Goal: Task Accomplishment & Management: Manage account settings

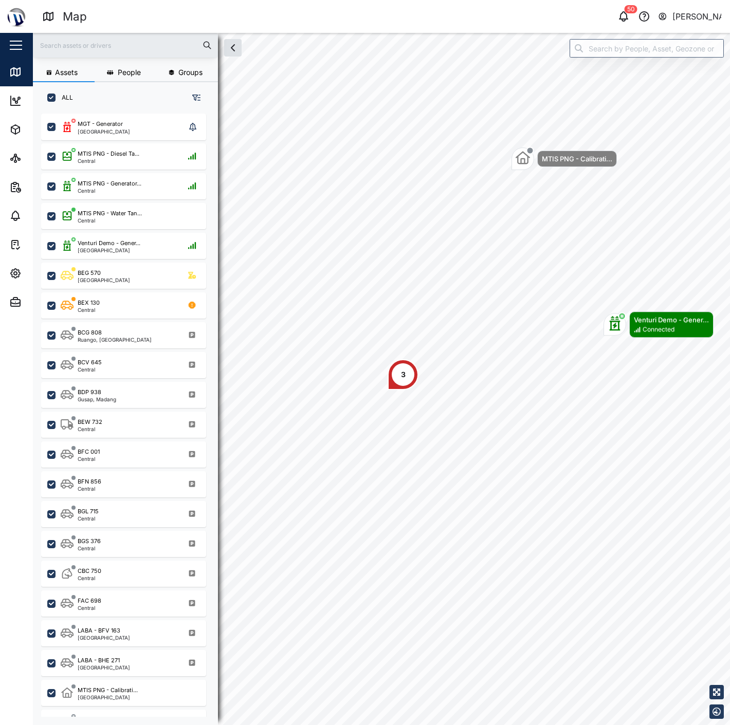
scroll to position [598, 160]
click at [699, 13] on div "[PERSON_NAME]" at bounding box center [696, 16] width 49 height 13
click at [652, 69] on div "Sign Out" at bounding box center [657, 66] width 111 height 12
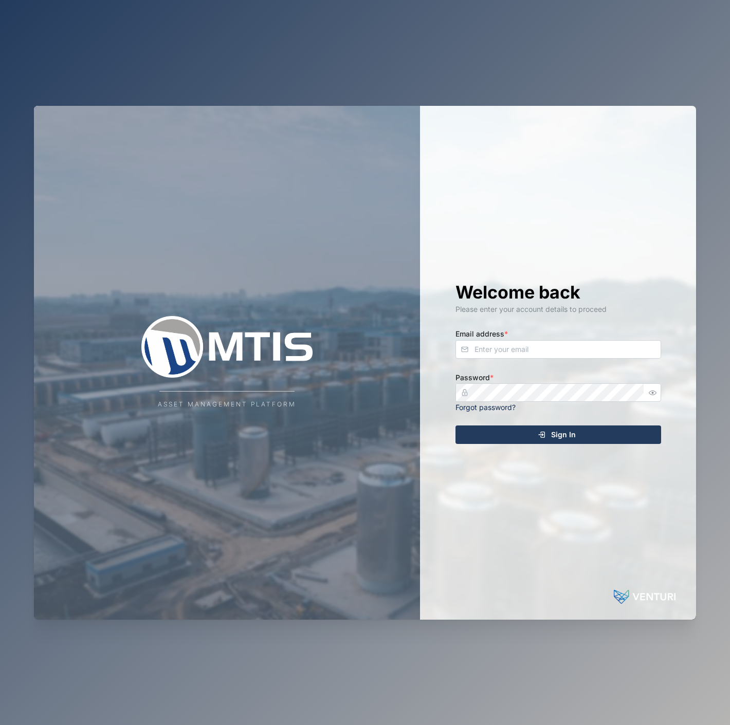
drag, startPoint x: 527, startPoint y: 359, endPoint x: 532, endPoint y: 358, distance: 5.7
click at [530, 358] on div "Welcome back Please enter your account details to proceed Email address * Passw…" at bounding box center [558, 363] width 247 height 514
click at [528, 349] on input "Email address *" at bounding box center [558, 349] width 206 height 18
type input "[EMAIL_ADDRESS][DOMAIN_NAME]"
click at [455, 425] on button "Sign In" at bounding box center [558, 434] width 206 height 18
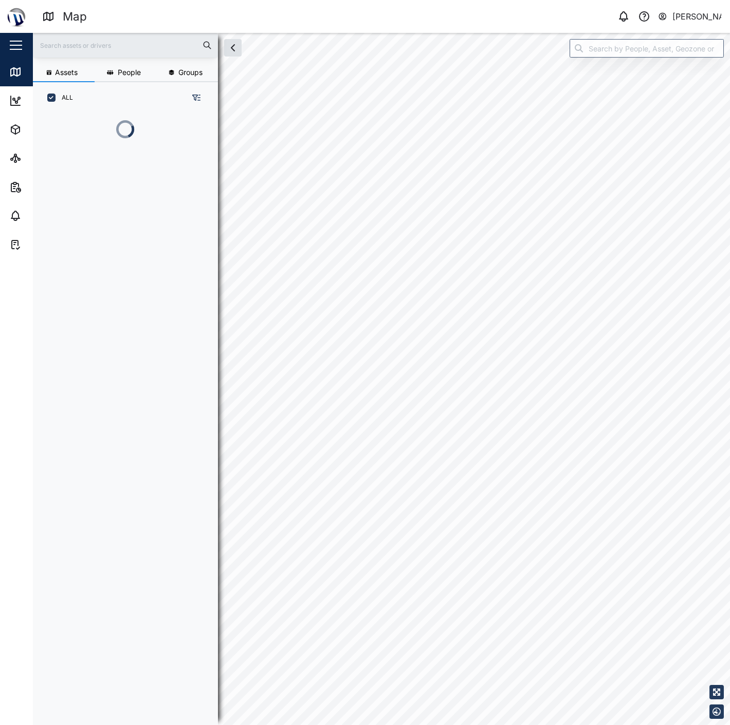
scroll to position [598, 160]
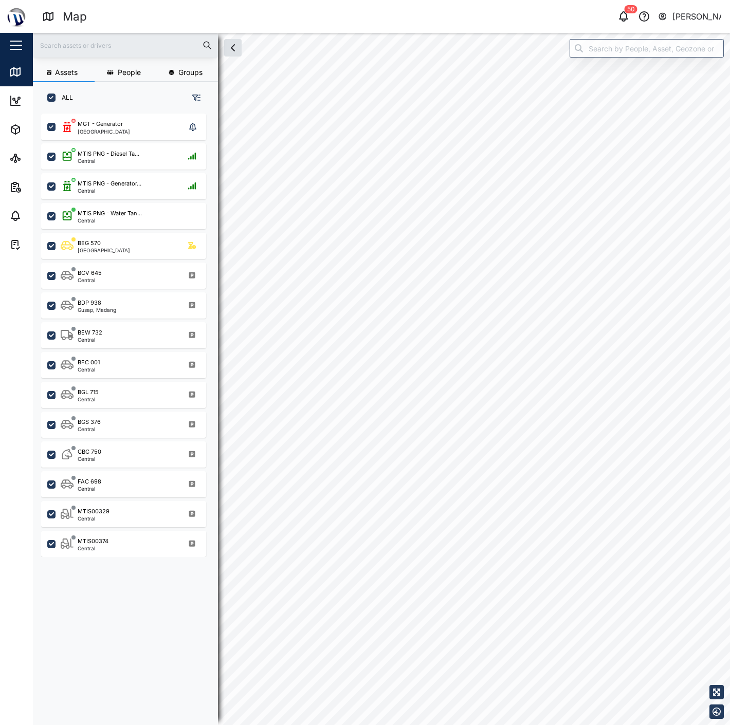
checkbox input "true"
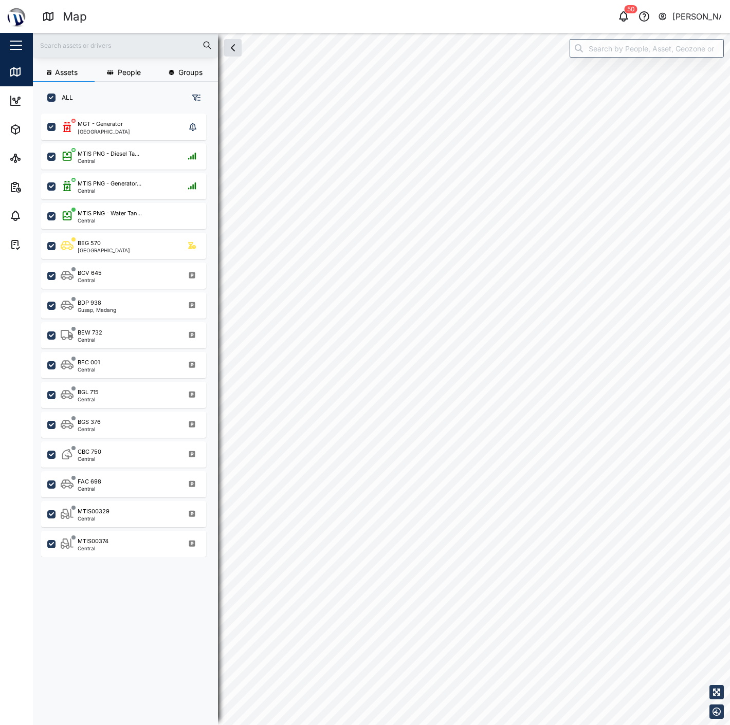
checkbox input "true"
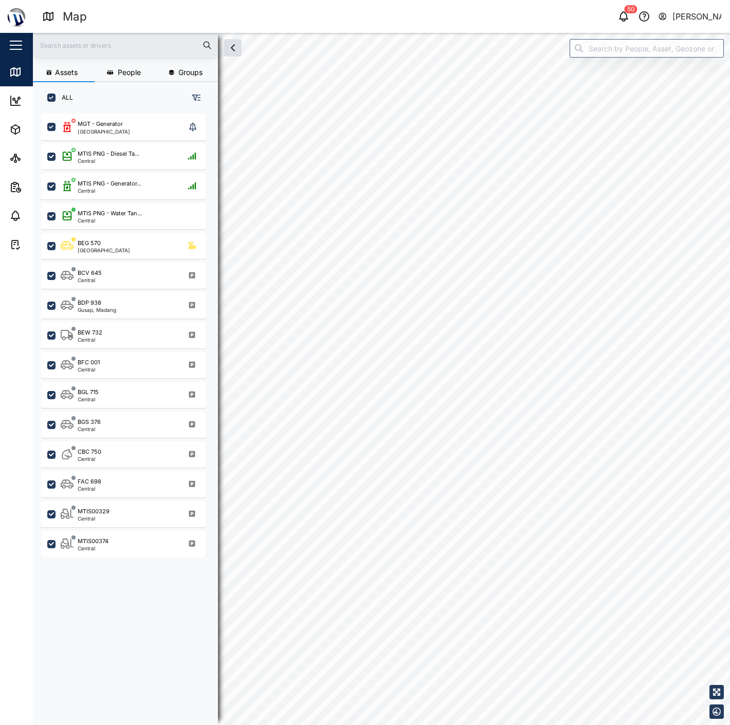
checkbox input "true"
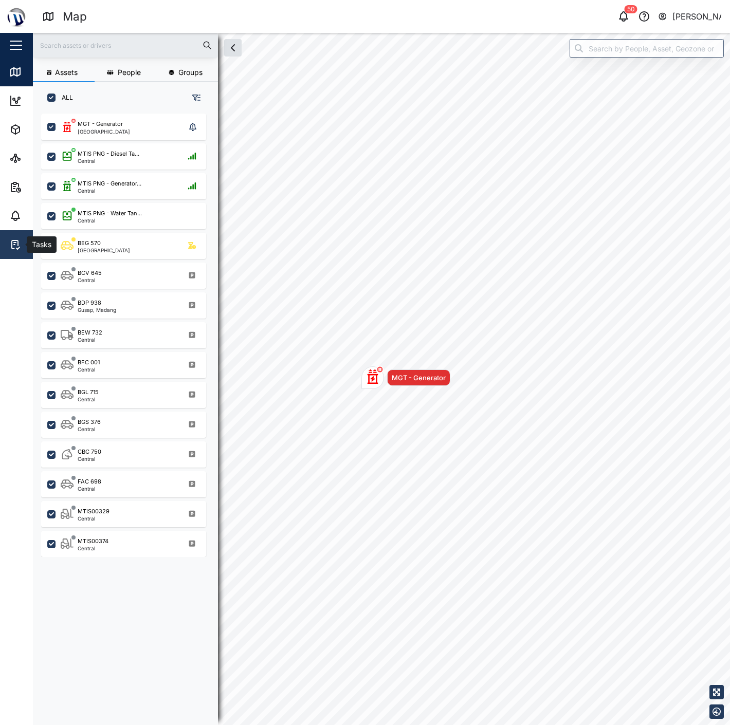
click at [17, 252] on link "Tasks" at bounding box center [67, 244] width 134 height 29
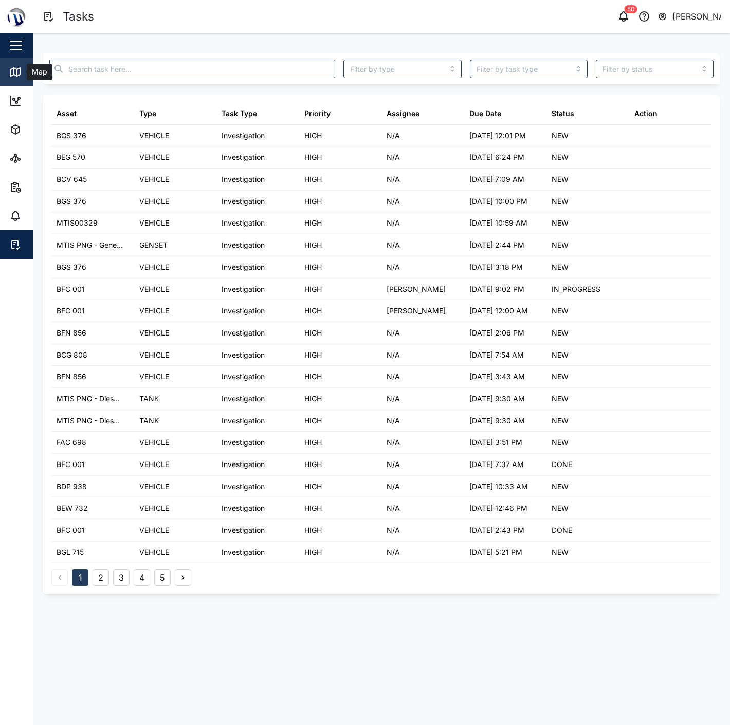
drag, startPoint x: 16, startPoint y: 76, endPoint x: 27, endPoint y: 74, distance: 10.9
click at [16, 76] on icon at bounding box center [15, 72] width 9 height 8
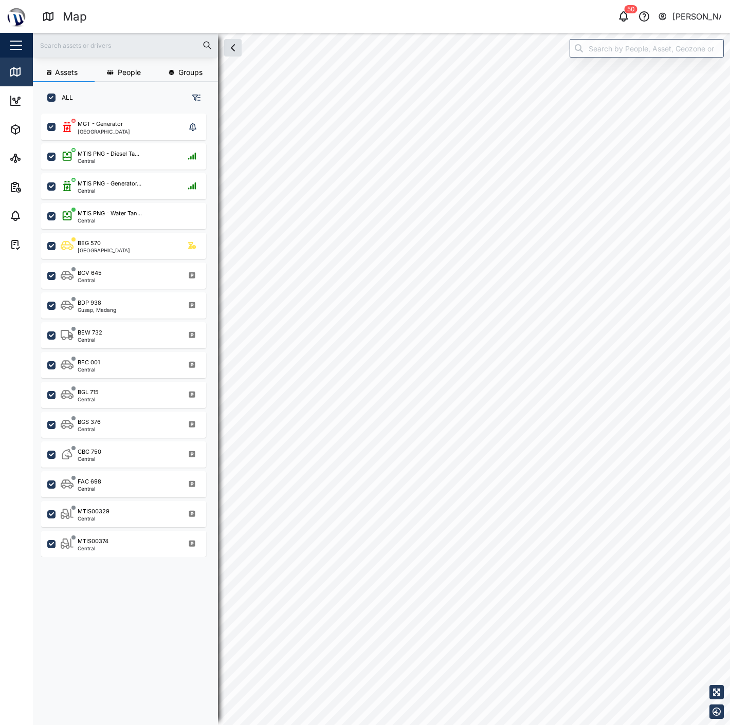
checkbox input "true"
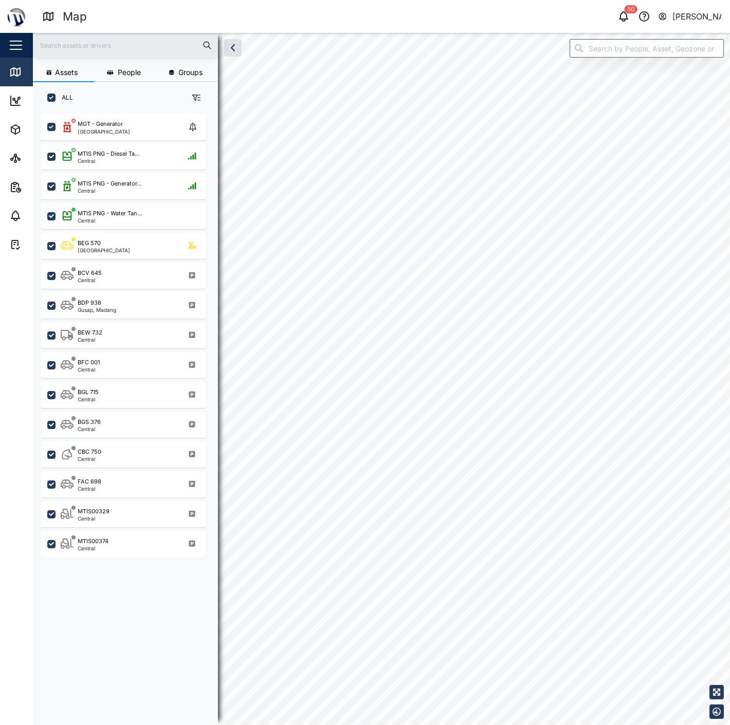
checkbox input "true"
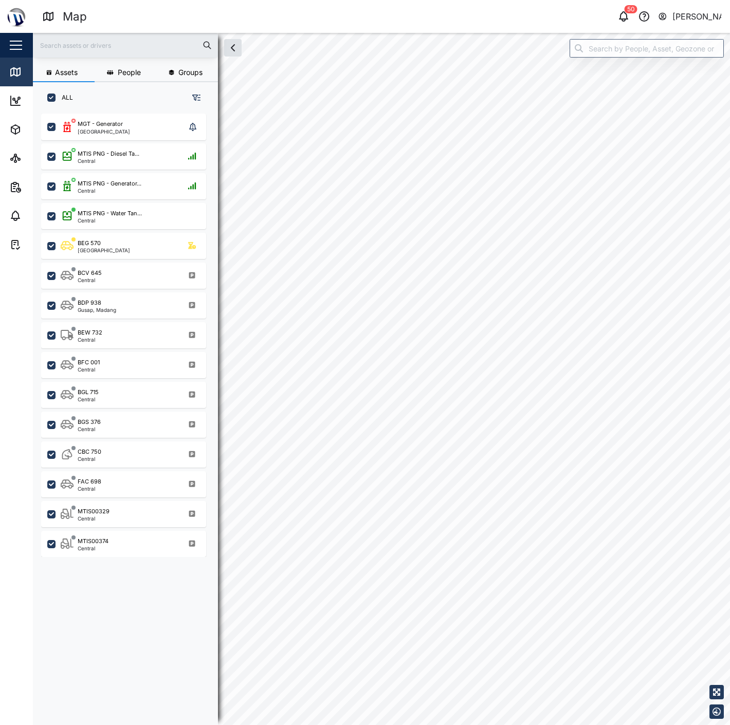
checkbox input "true"
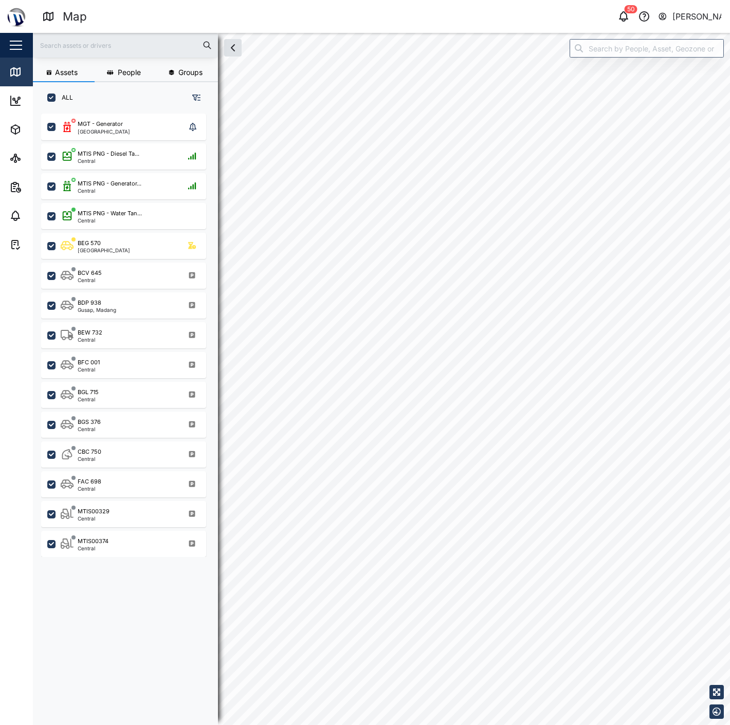
scroll to position [598, 160]
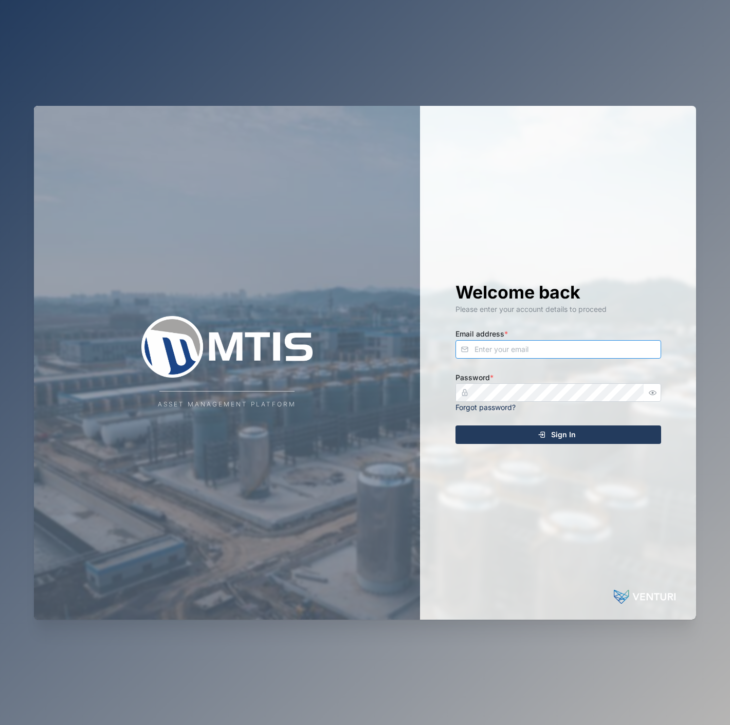
click at [588, 347] on input "Email address *" at bounding box center [558, 349] width 206 height 18
